Goal: Go to known website: Access a specific website the user already knows

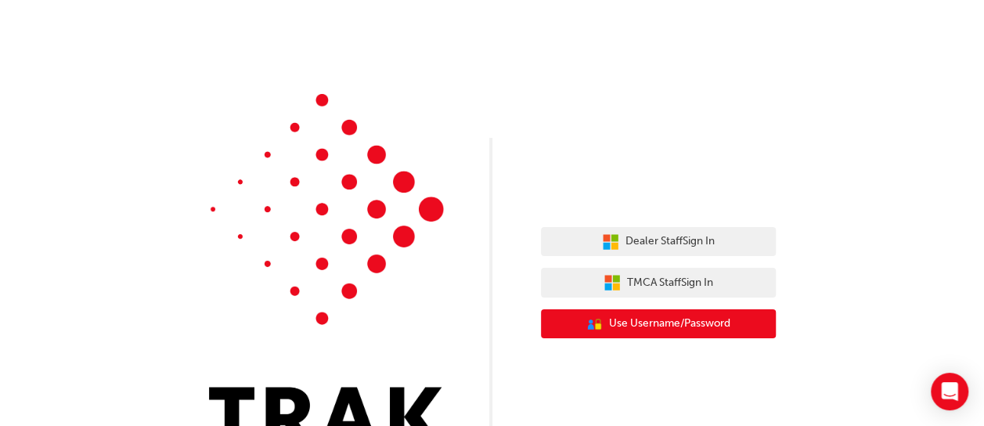
click at [680, 323] on span "Use Username/Password" at bounding box center [669, 324] width 121 height 18
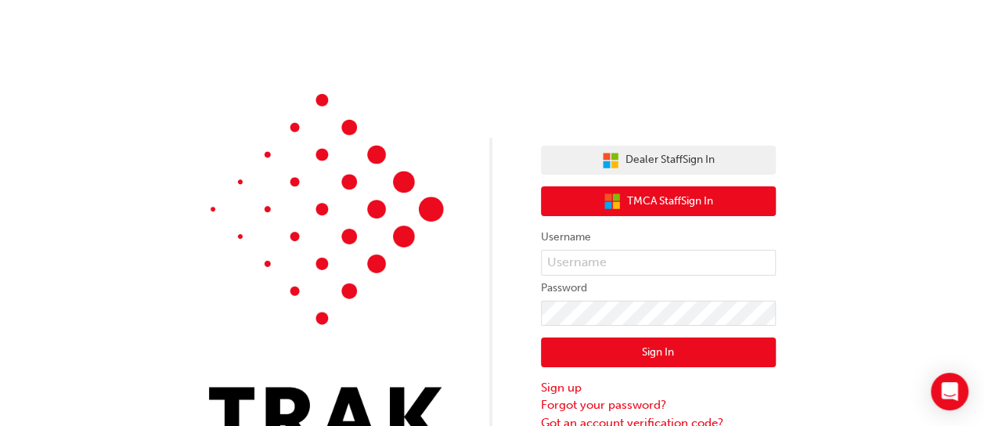
click at [643, 196] on span "TMCA Staff Sign In" at bounding box center [670, 202] width 86 height 18
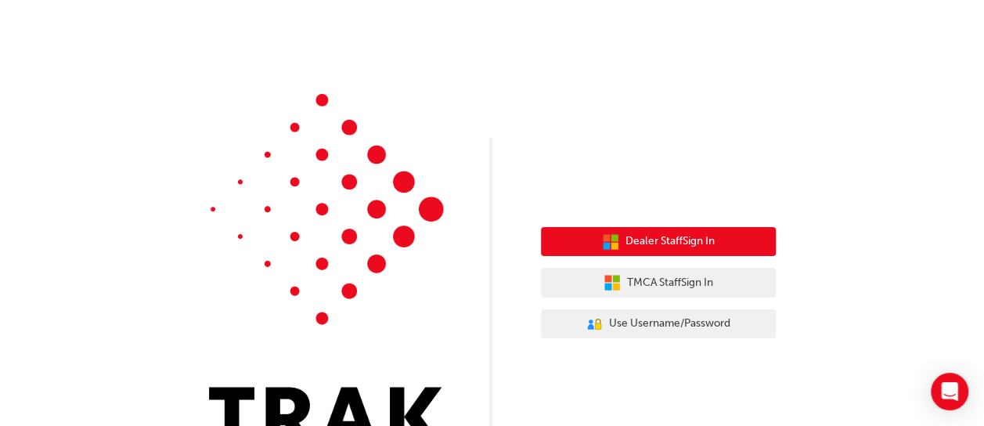
click at [675, 242] on span "Dealer Staff Sign In" at bounding box center [670, 242] width 89 height 18
